Goal: Transaction & Acquisition: Purchase product/service

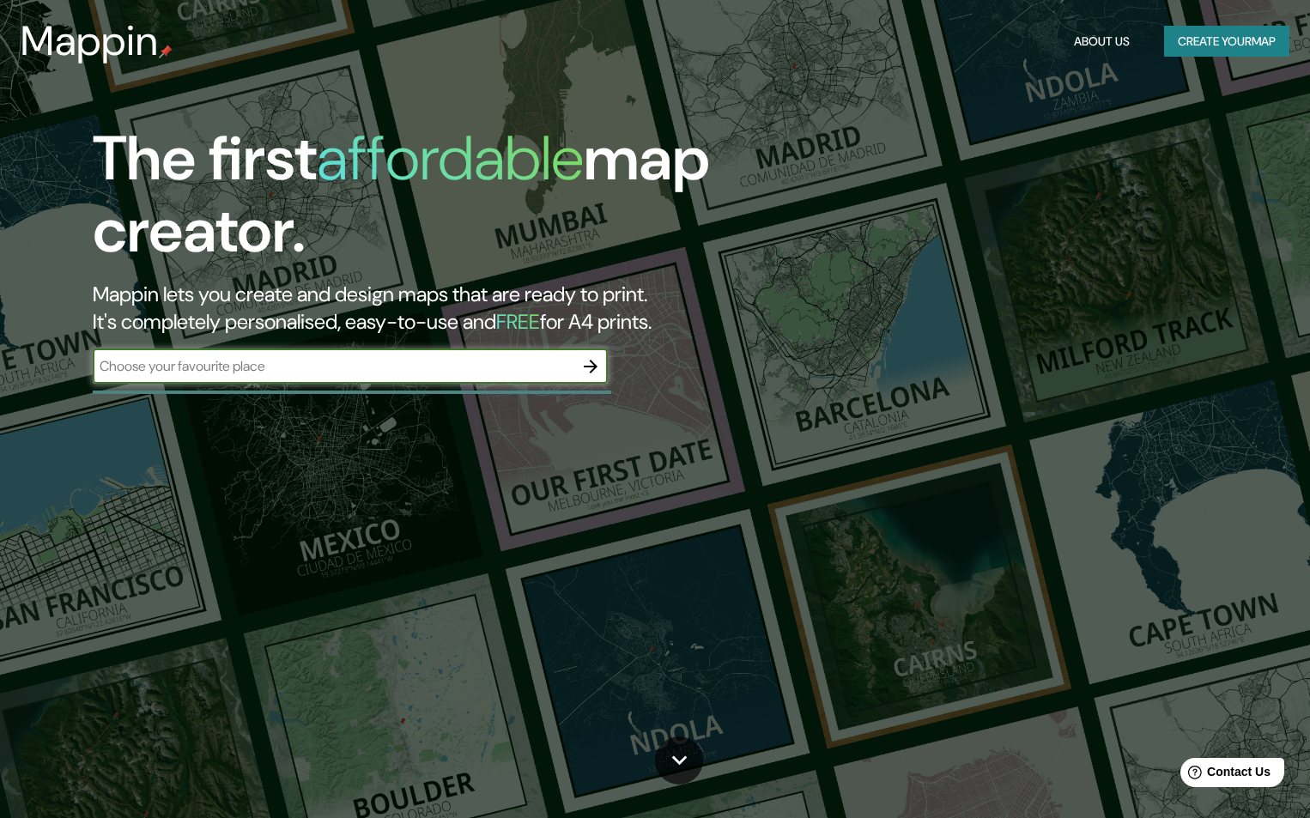
click at [349, 367] on input "text" at bounding box center [333, 366] width 481 height 20
type input "Surquillo"
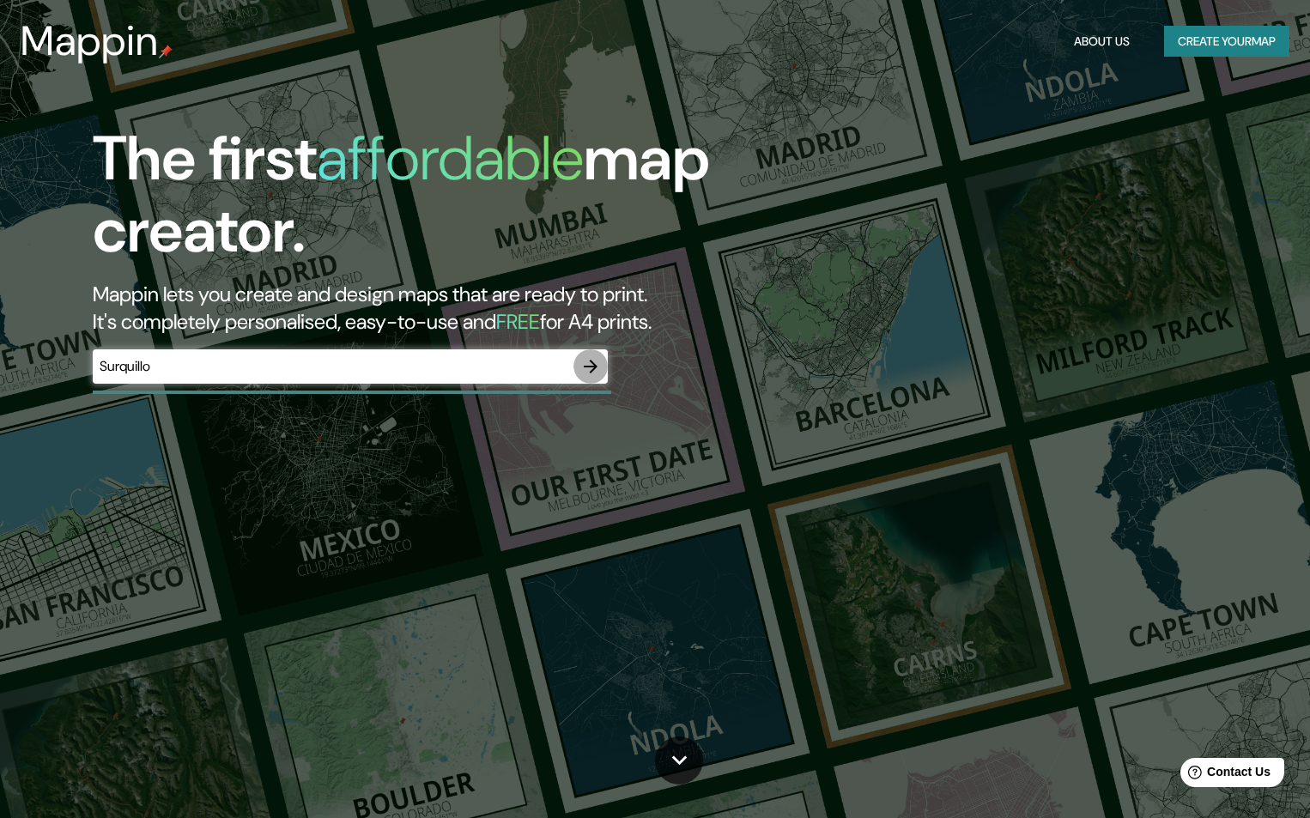
click at [599, 371] on icon "button" at bounding box center [590, 366] width 21 height 21
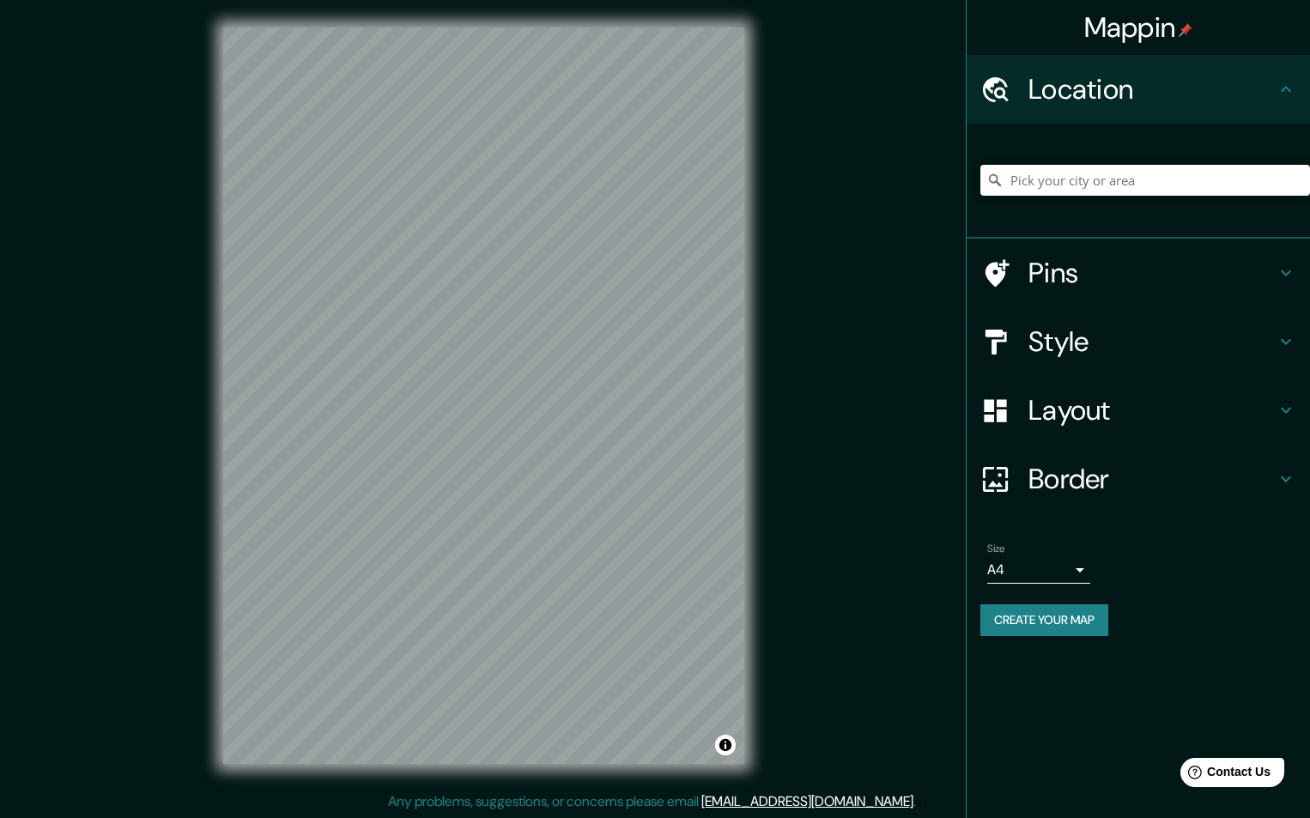
click at [1105, 203] on div at bounding box center [1145, 180] width 330 height 86
click at [1099, 186] on input "Pick your city or area" at bounding box center [1145, 180] width 330 height 31
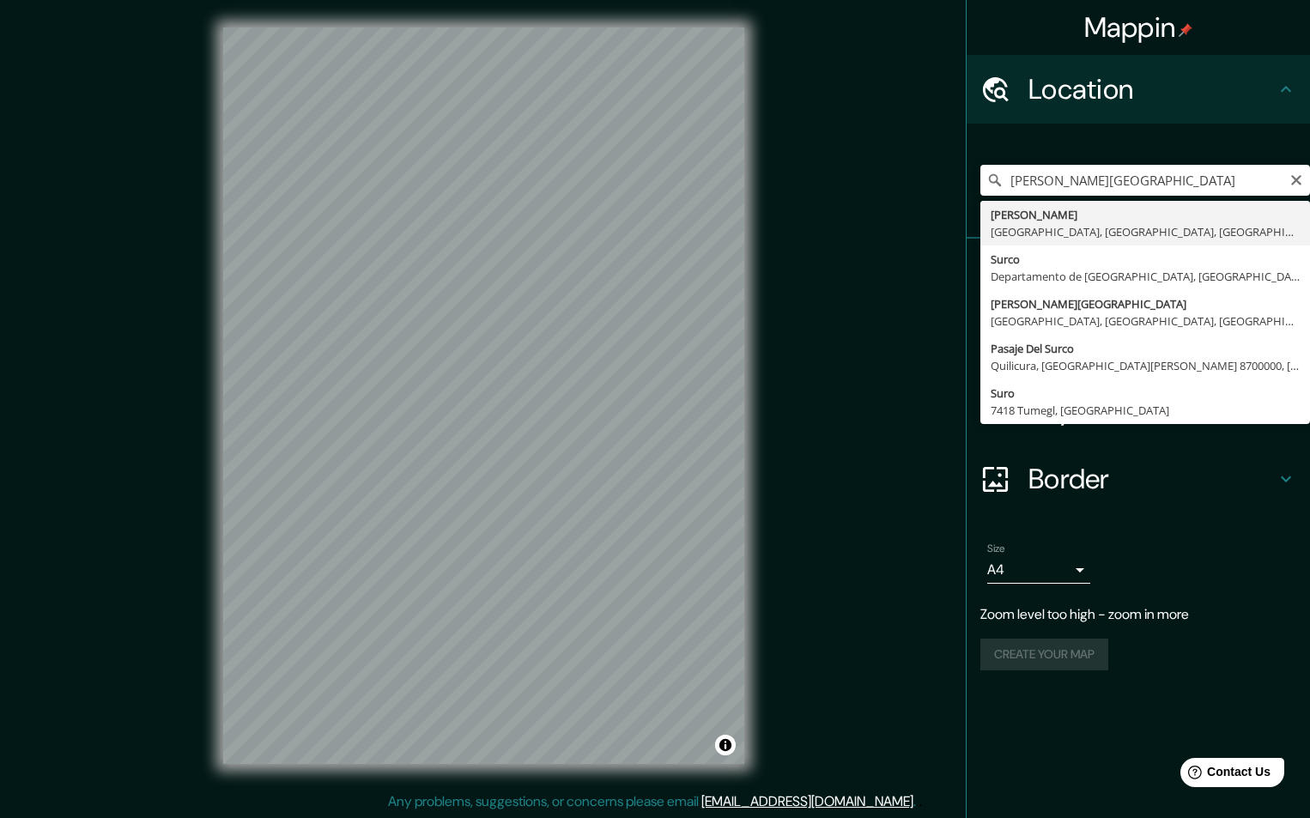
type input "[PERSON_NAME], [GEOGRAPHIC_DATA], [GEOGRAPHIC_DATA], [GEOGRAPHIC_DATA]"
